Goal: Find specific page/section: Find specific page/section

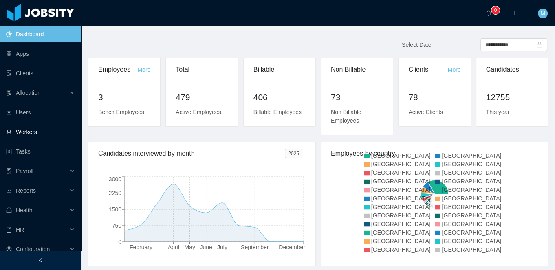
click at [31, 131] on link "Workers" at bounding box center [40, 132] width 69 height 16
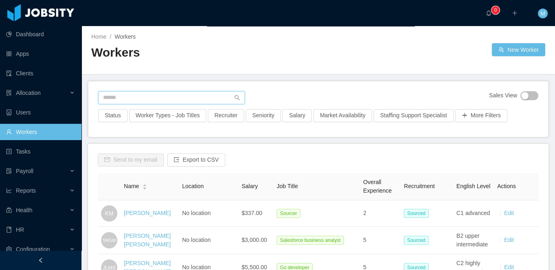
click at [154, 99] on input "text" at bounding box center [171, 97] width 147 height 13
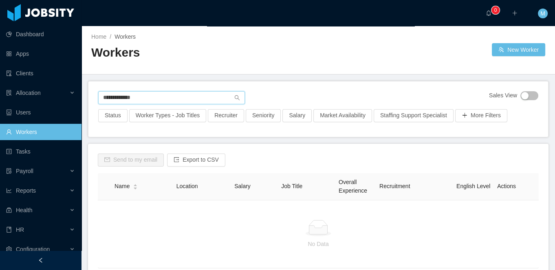
click at [147, 98] on input "**********" at bounding box center [171, 97] width 147 height 13
type input "**********"
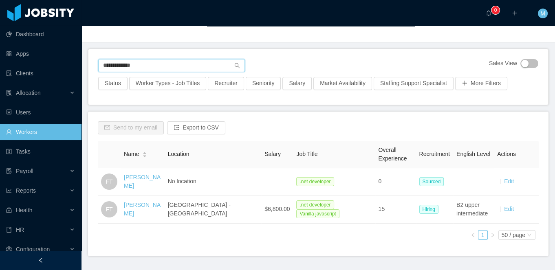
scroll to position [33, 0]
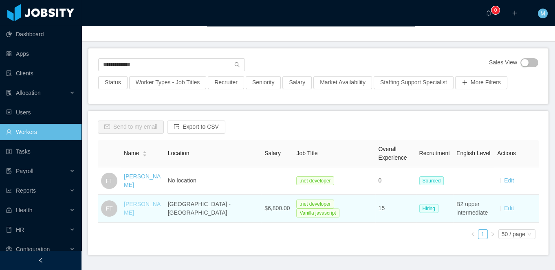
click at [140, 205] on link "Felipe Tofoli" at bounding box center [142, 208] width 37 height 15
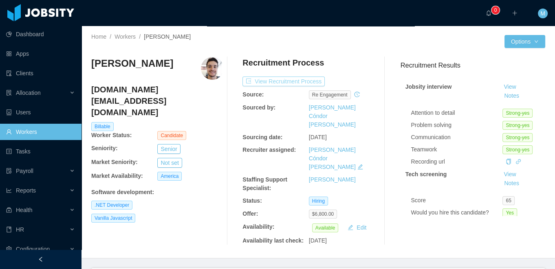
click at [284, 79] on button "View Recruitment Process" at bounding box center [283, 82] width 82 height 10
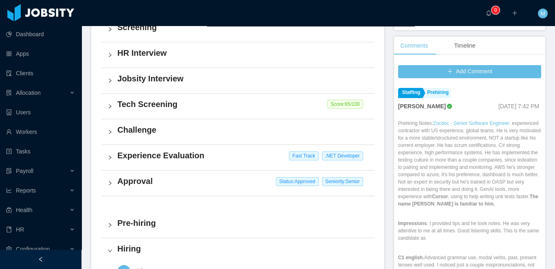
scroll to position [240, 0]
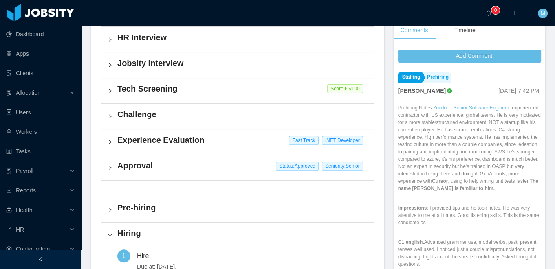
click at [123, 154] on div "Experience Evaluation Fast Track .NET Developer" at bounding box center [237, 142] width 273 height 25
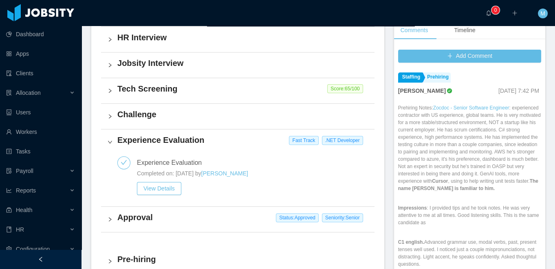
click at [130, 224] on div "Approval Status: Approved Seniority: Senior" at bounding box center [237, 219] width 273 height 25
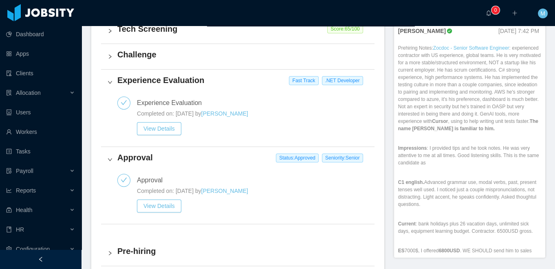
scroll to position [302, 0]
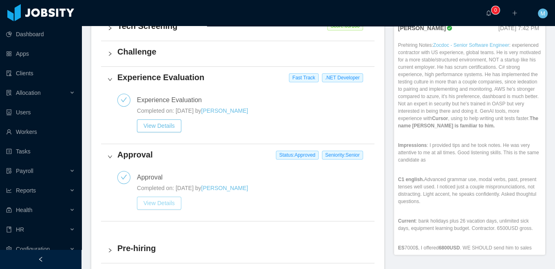
click at [158, 200] on button "View Details" at bounding box center [159, 203] width 44 height 13
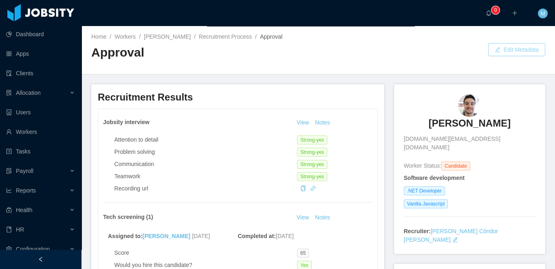
click at [506, 56] on button "Edit Metadata" at bounding box center [516, 49] width 57 height 13
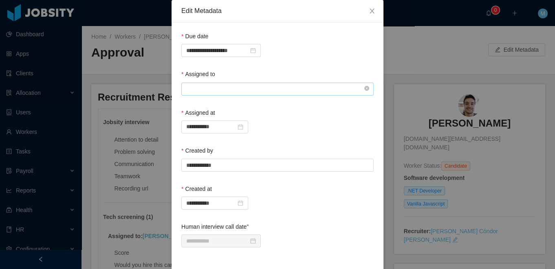
click at [248, 88] on input "text" at bounding box center [277, 89] width 192 height 13
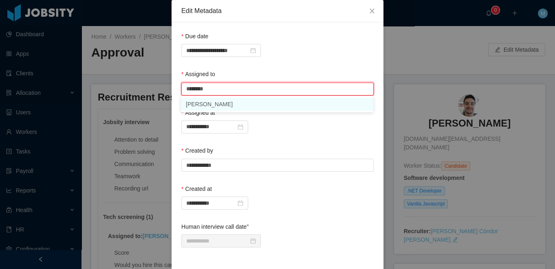
click at [230, 103] on li "Mauricio Lopez" at bounding box center [277, 104] width 192 height 13
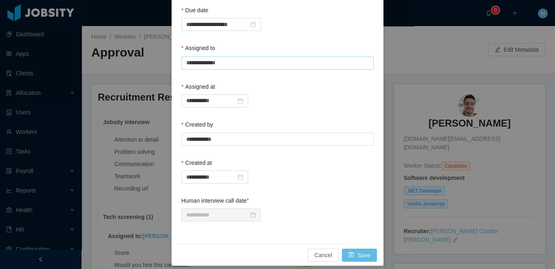
scroll to position [31, 0]
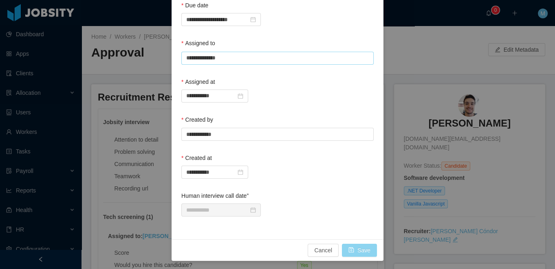
type input "**********"
click at [364, 253] on button "Save" at bounding box center [359, 250] width 35 height 13
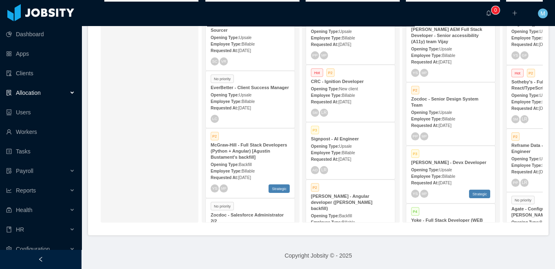
scroll to position [64, 0]
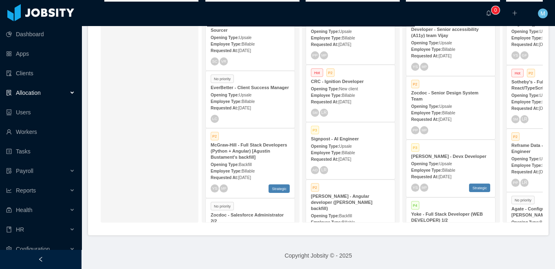
click at [433, 161] on div "Opening Type: Upsale" at bounding box center [450, 163] width 79 height 9
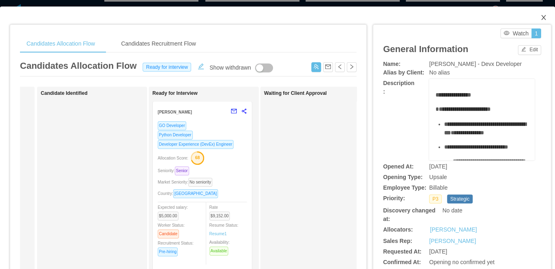
click at [543, 16] on icon "icon: close" at bounding box center [543, 17] width 7 height 7
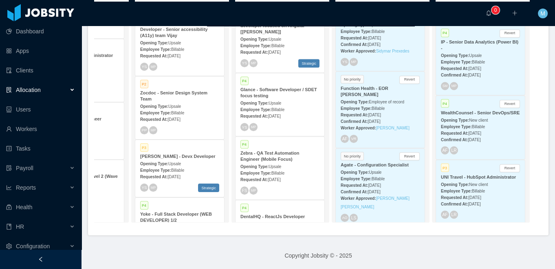
scroll to position [863, 0]
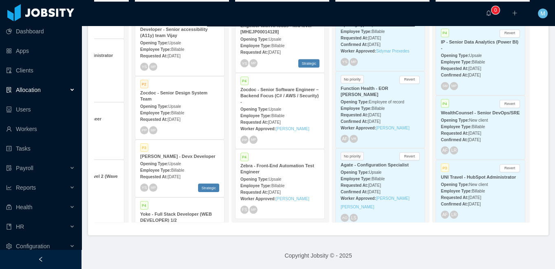
click at [47, 95] on div "Allocation" at bounding box center [41, 90] width 82 height 16
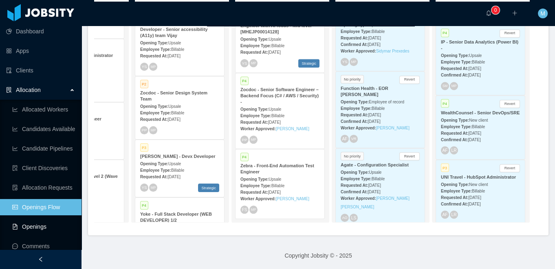
scroll to position [27, 0]
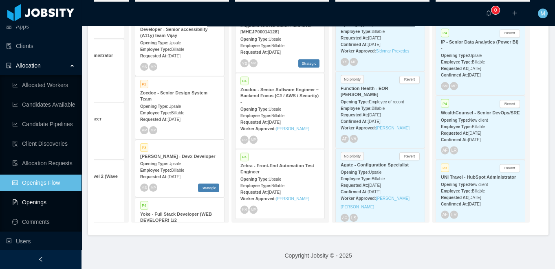
click at [42, 204] on link "Openings" at bounding box center [43, 202] width 63 height 16
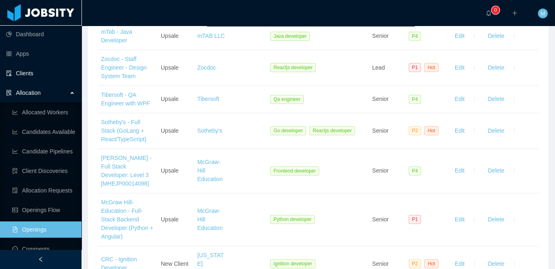
click at [30, 75] on link "Clients" at bounding box center [40, 73] width 69 height 16
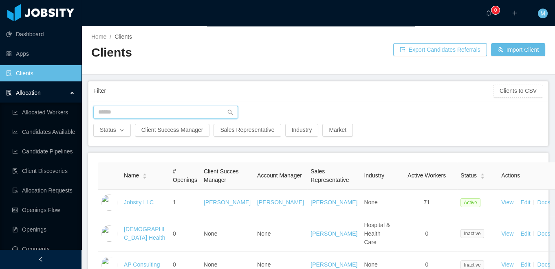
click at [139, 111] on input "text" at bounding box center [165, 112] width 145 height 13
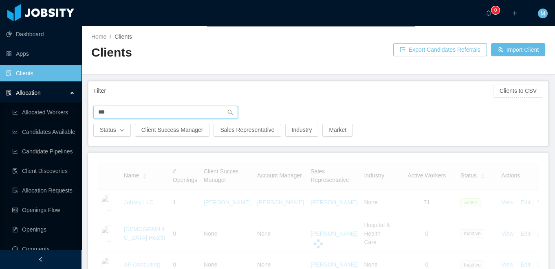
type input "***"
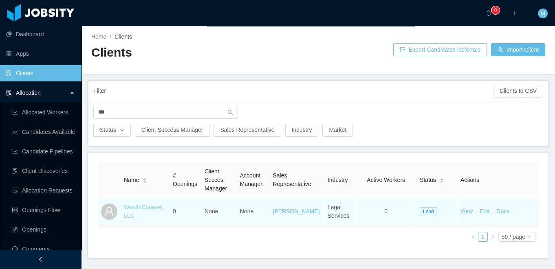
click at [141, 210] on link "WealthCounsel, LLC" at bounding box center [144, 211] width 40 height 15
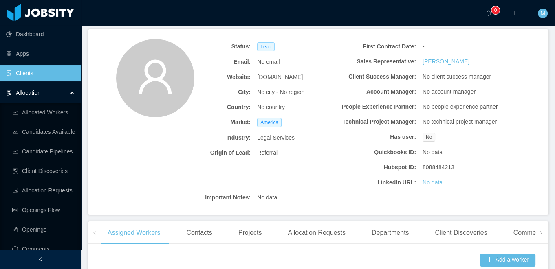
scroll to position [233, 0]
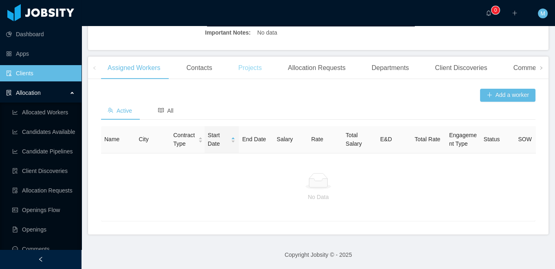
click at [258, 71] on div "Projects" at bounding box center [250, 68] width 37 height 23
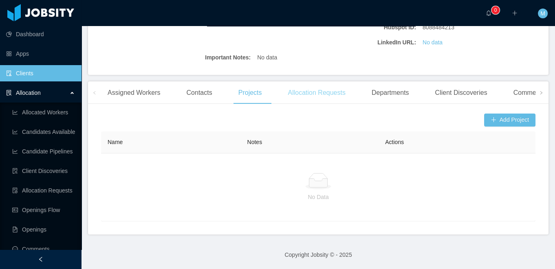
click at [316, 97] on div "Allocation Requests" at bounding box center [316, 93] width 71 height 23
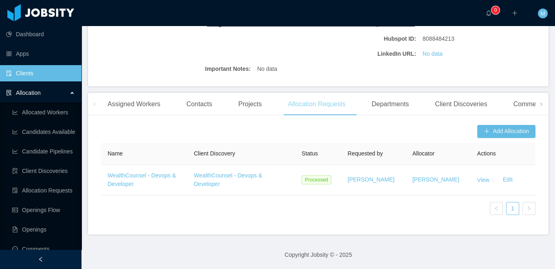
scroll to position [197, 0]
